Goal: Find specific page/section: Find specific page/section

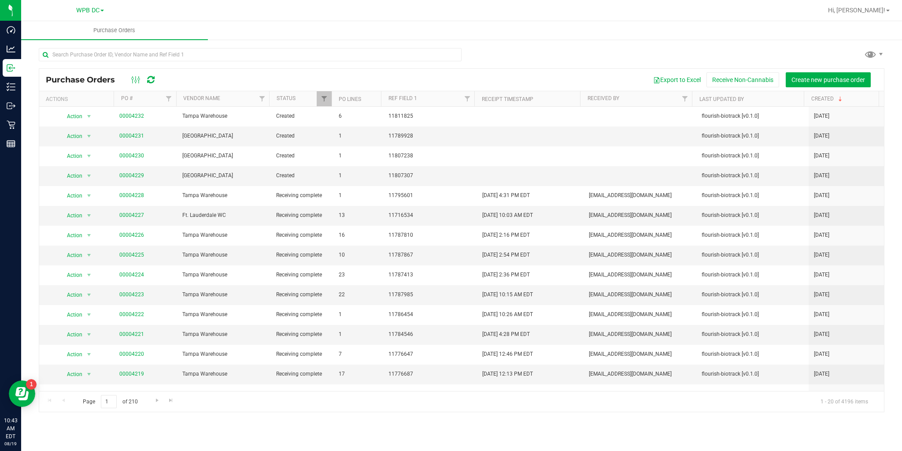
click at [152, 81] on icon at bounding box center [150, 79] width 7 height 9
click at [151, 78] on icon at bounding box center [150, 79] width 7 height 9
